Goal: Task Accomplishment & Management: Use online tool/utility

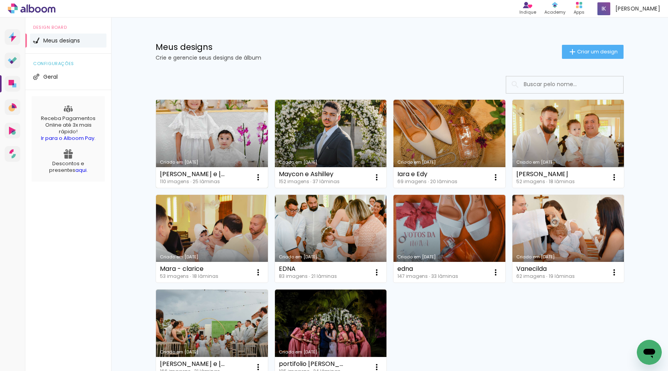
click at [219, 133] on link "Criado em [DATE]" at bounding box center [212, 144] width 112 height 88
click at [165, 124] on link "Criado em [DATE]" at bounding box center [212, 144] width 112 height 88
